Goal: Navigation & Orientation: Find specific page/section

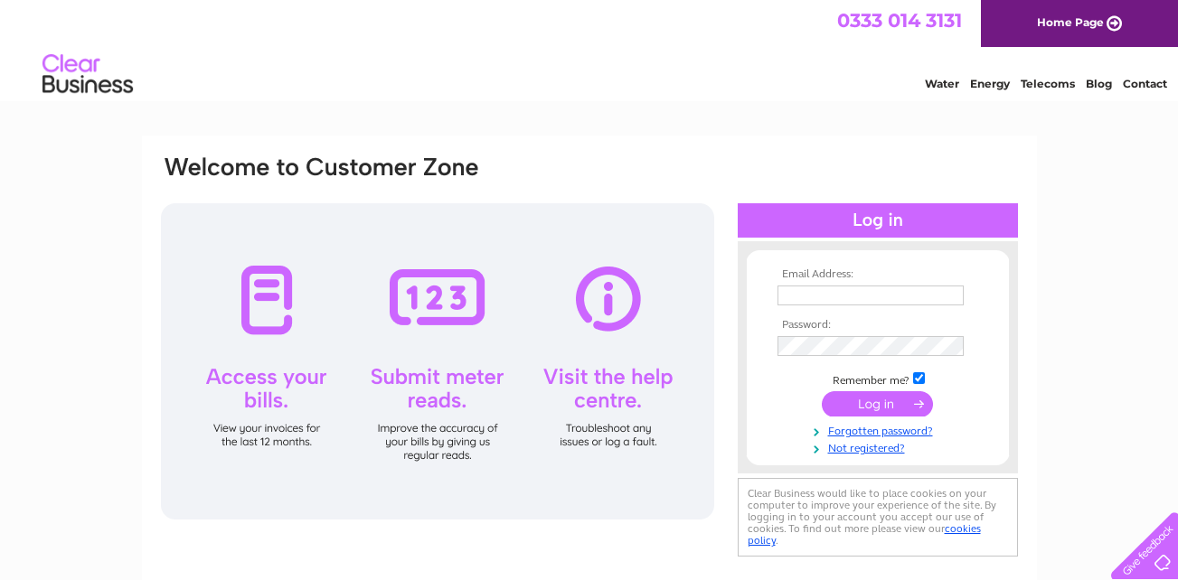
type input "[EMAIL_ADDRESS][DOMAIN_NAME]"
click at [863, 396] on input "submit" at bounding box center [877, 403] width 111 height 25
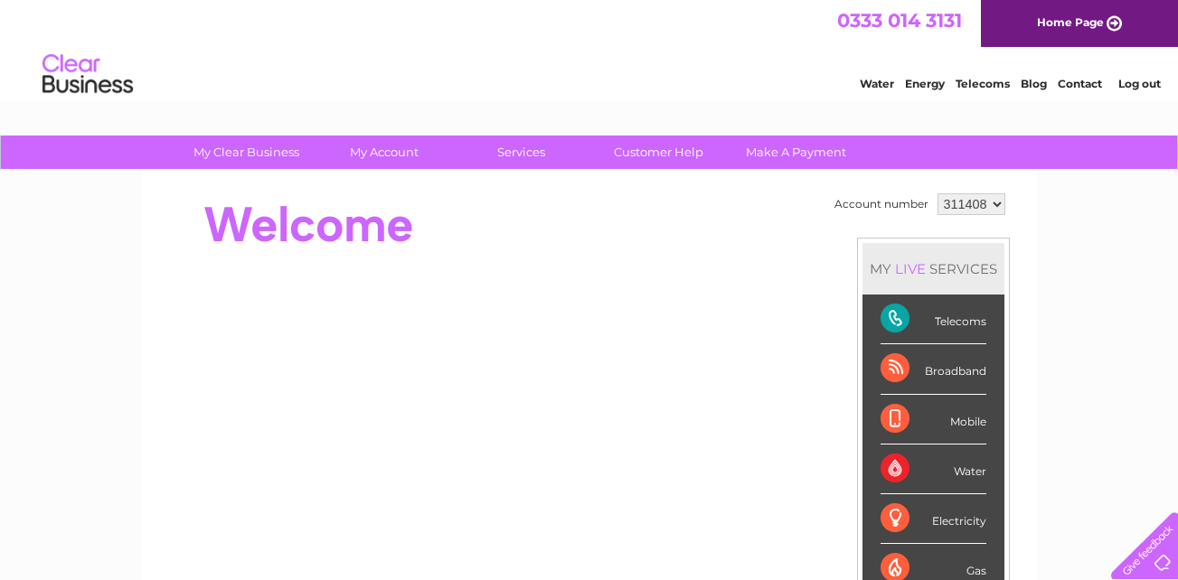
click at [1086, 88] on link "Contact" at bounding box center [1080, 84] width 44 height 14
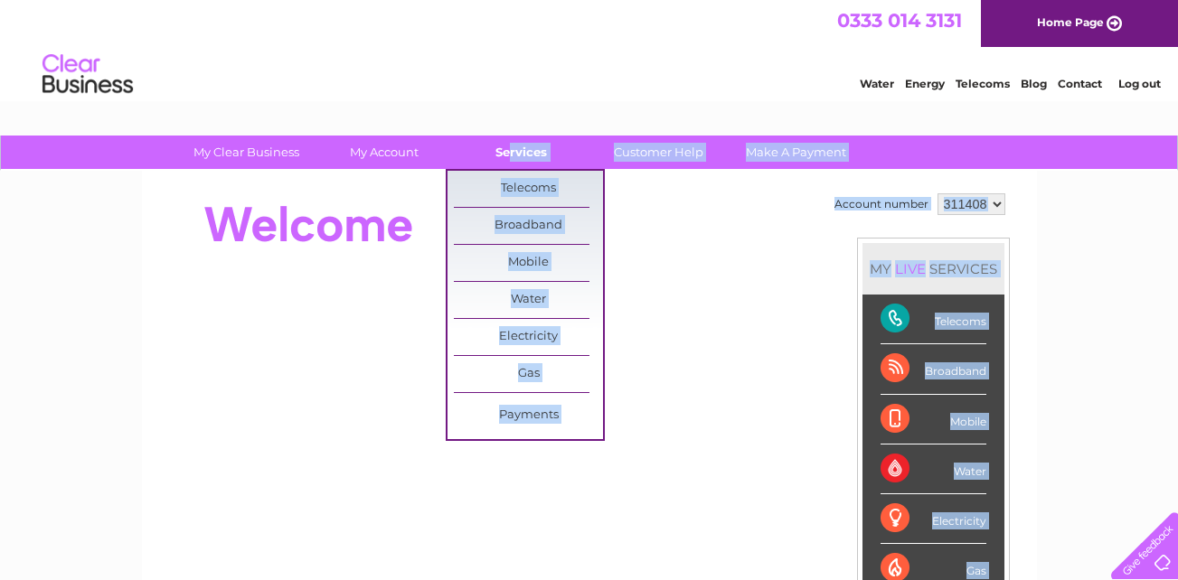
drag, startPoint x: 786, startPoint y: 196, endPoint x: 508, endPoint y: 146, distance: 282.0
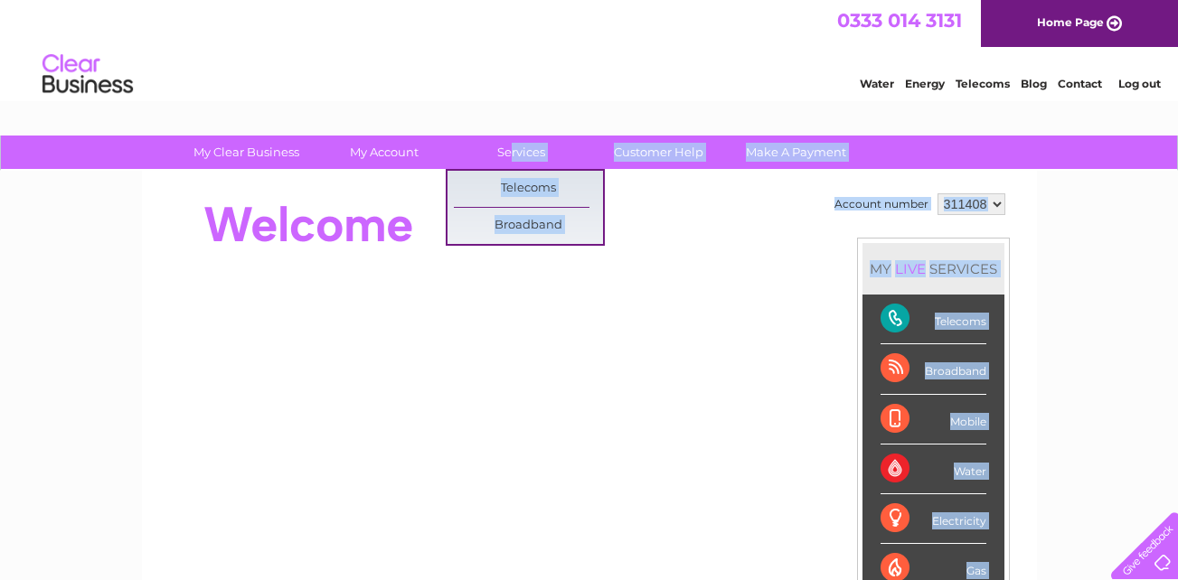
drag, startPoint x: 508, startPoint y: 146, endPoint x: 633, endPoint y: 201, distance: 136.1
click at [633, 201] on div at bounding box center [488, 225] width 658 height 72
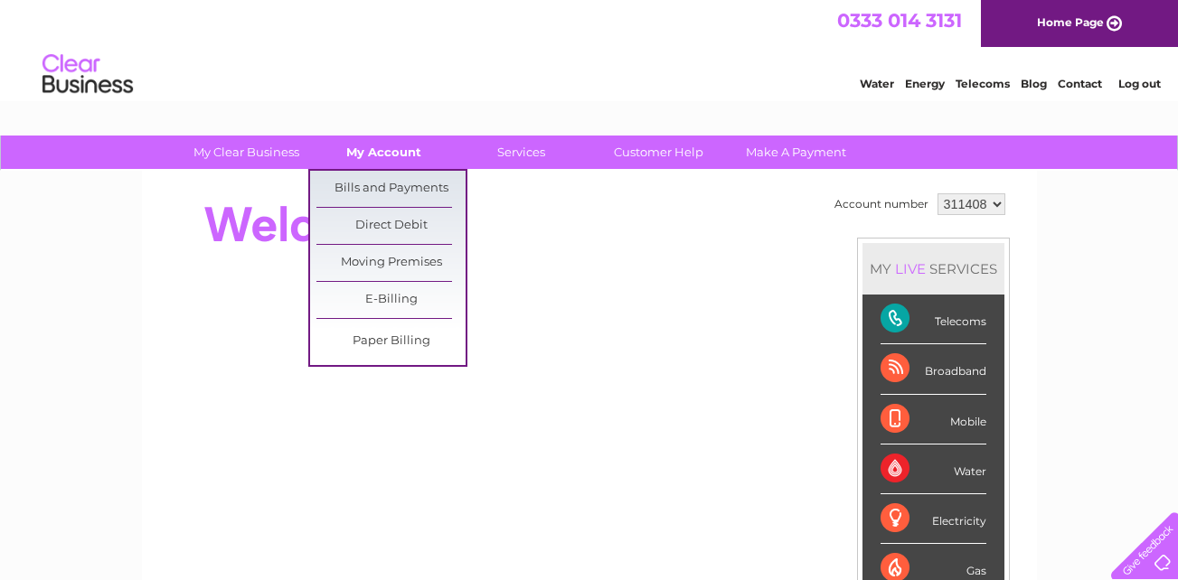
click at [391, 159] on link "My Account" at bounding box center [383, 152] width 149 height 33
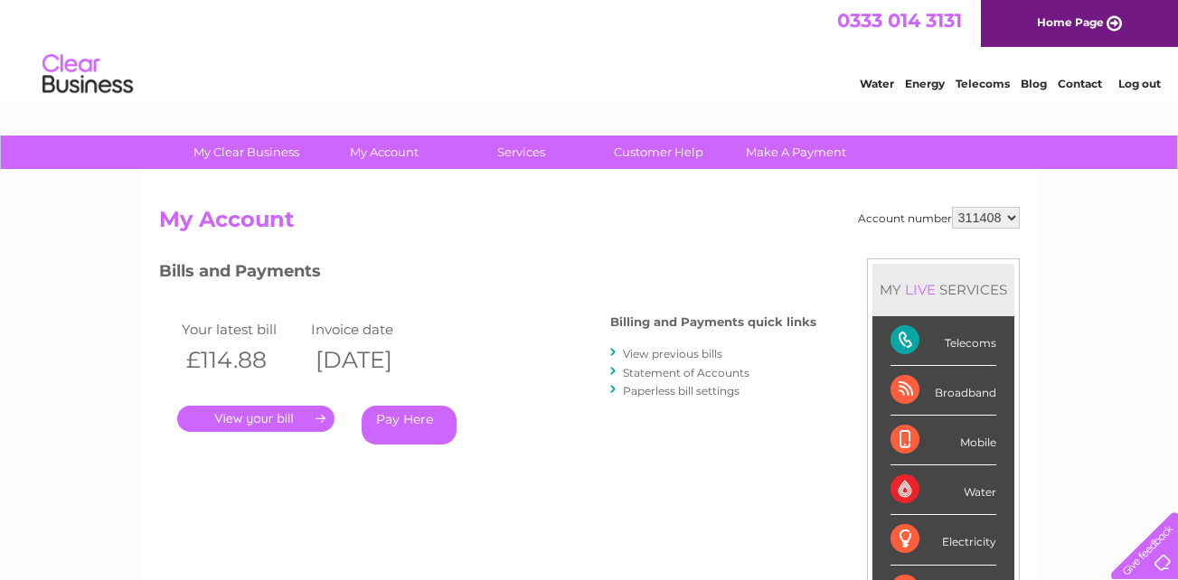
click at [901, 336] on div "Telecoms" at bounding box center [944, 341] width 106 height 50
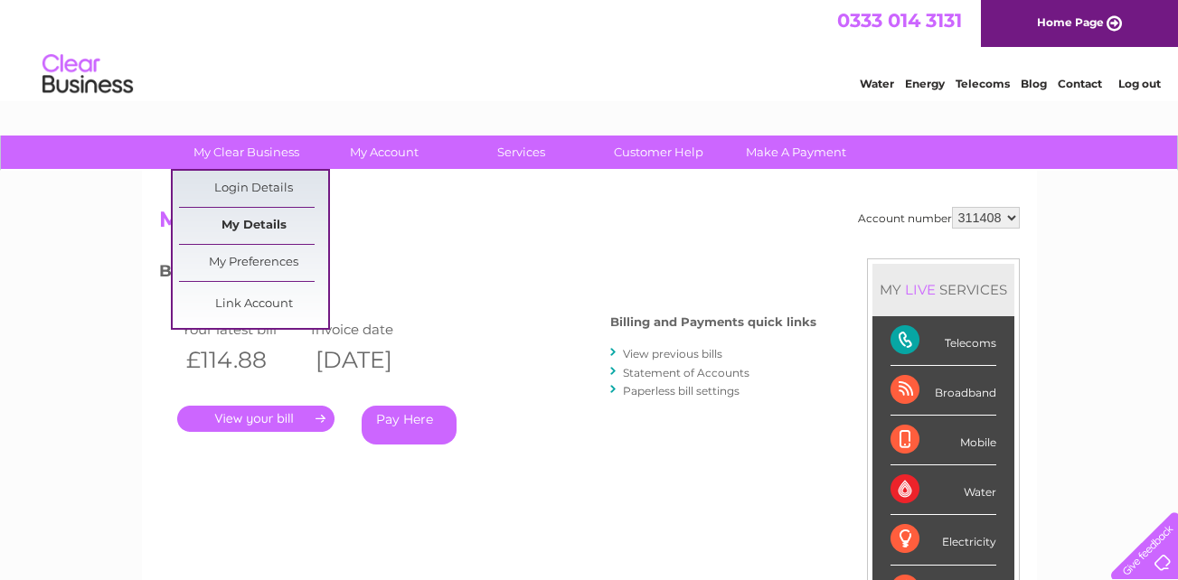
click at [275, 215] on link "My Details" at bounding box center [253, 226] width 149 height 36
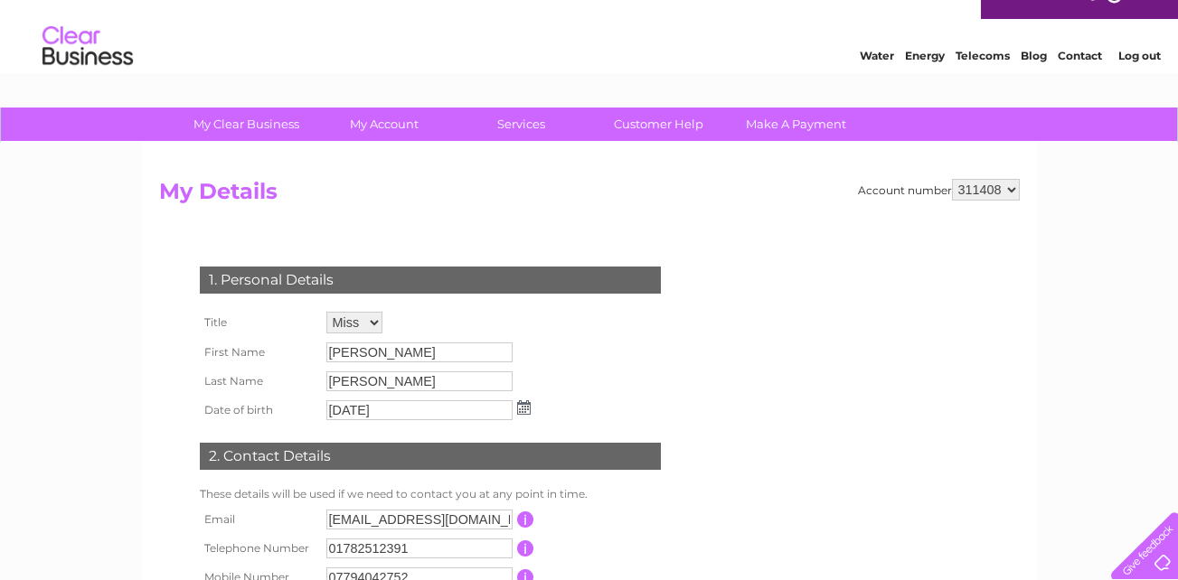
scroll to position [39, 0]
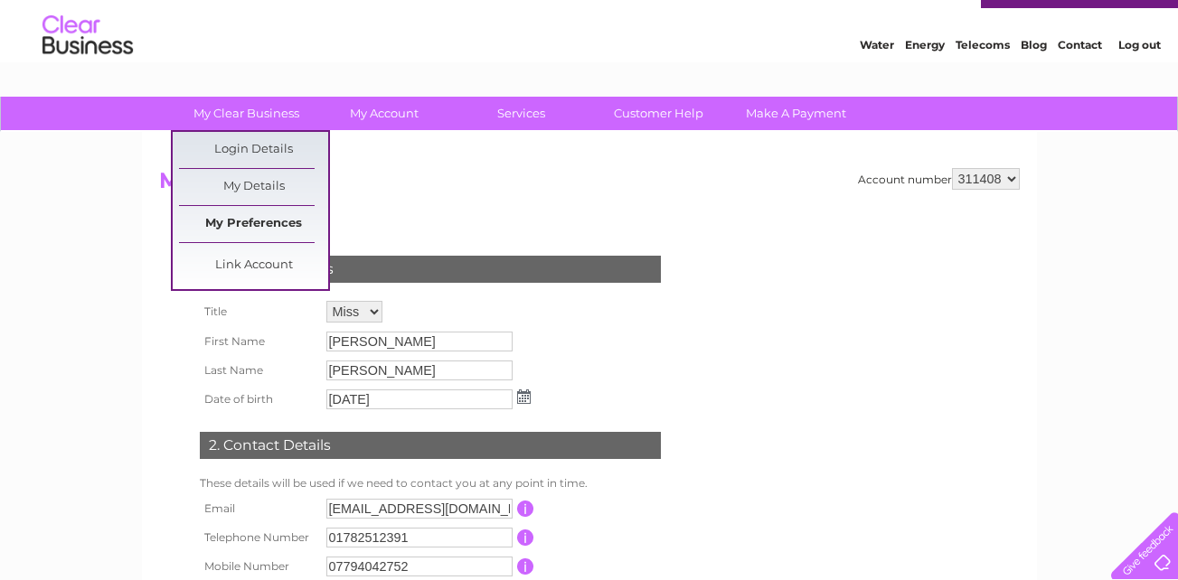
click at [270, 234] on link "My Preferences" at bounding box center [253, 224] width 149 height 36
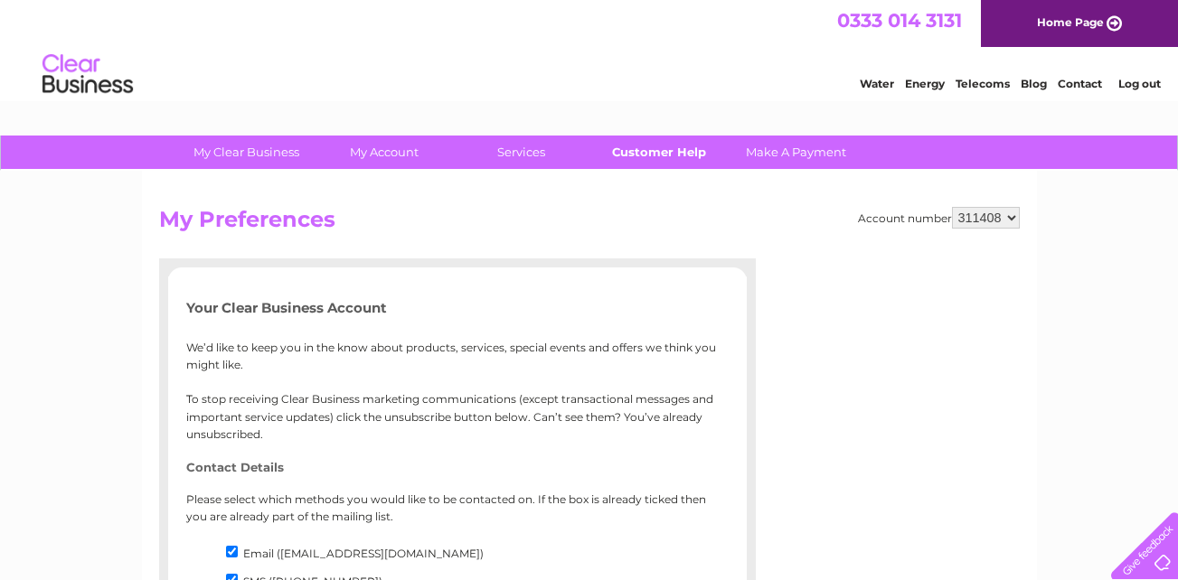
click at [657, 165] on link "Customer Help" at bounding box center [658, 152] width 149 height 33
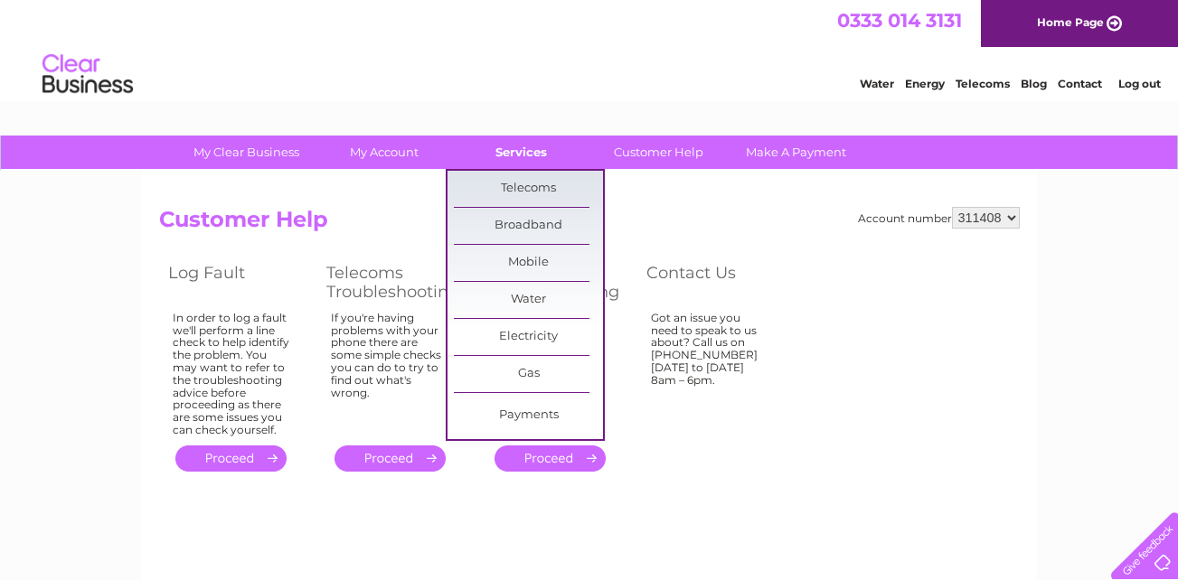
click at [571, 157] on link "Services" at bounding box center [521, 152] width 149 height 33
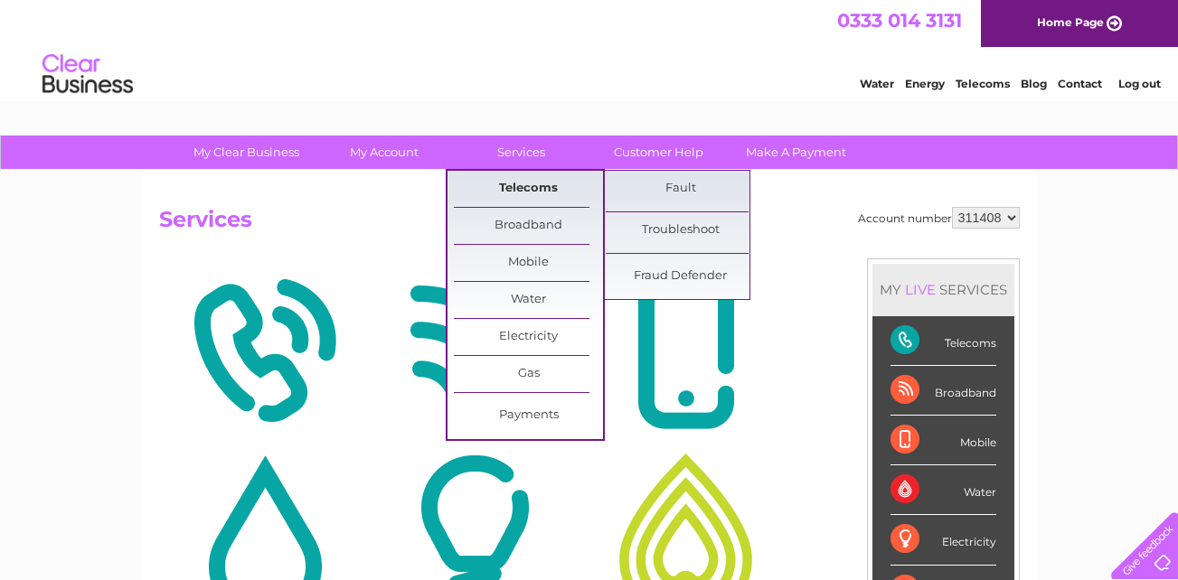
click at [547, 178] on link "Telecoms" at bounding box center [528, 189] width 149 height 36
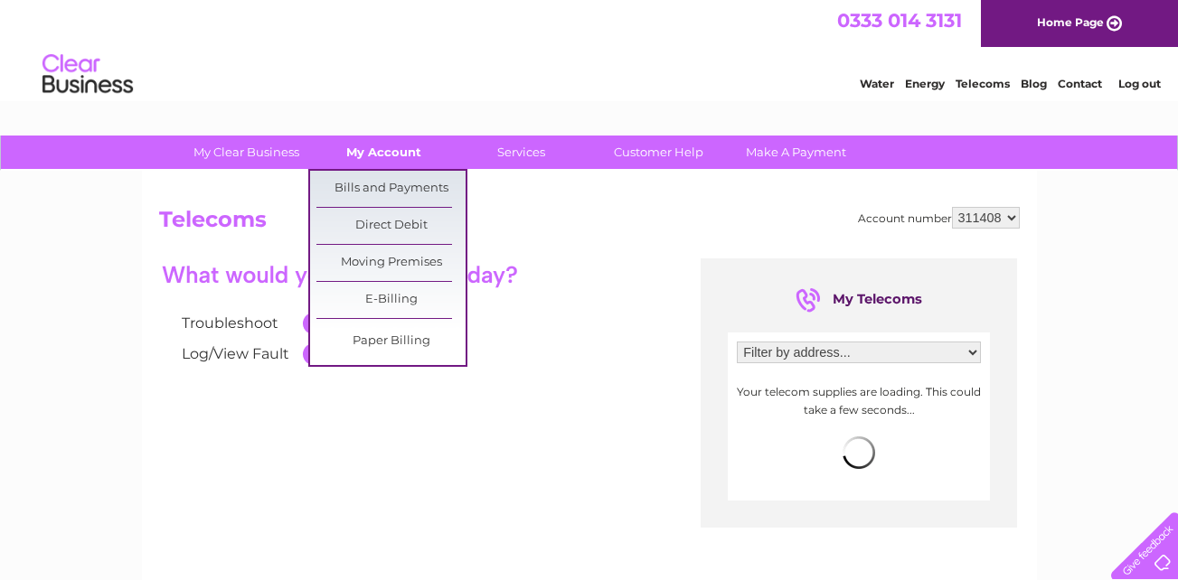
click at [374, 146] on link "My Account" at bounding box center [383, 152] width 149 height 33
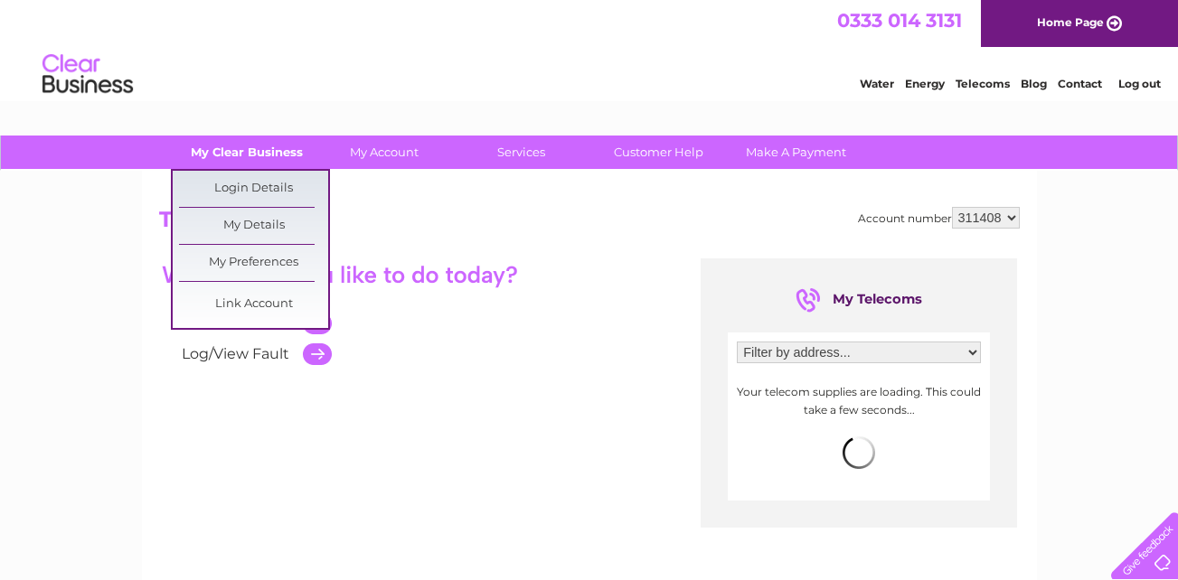
click at [232, 161] on link "My Clear Business" at bounding box center [246, 152] width 149 height 33
